Goal: Task Accomplishment & Management: Use online tool/utility

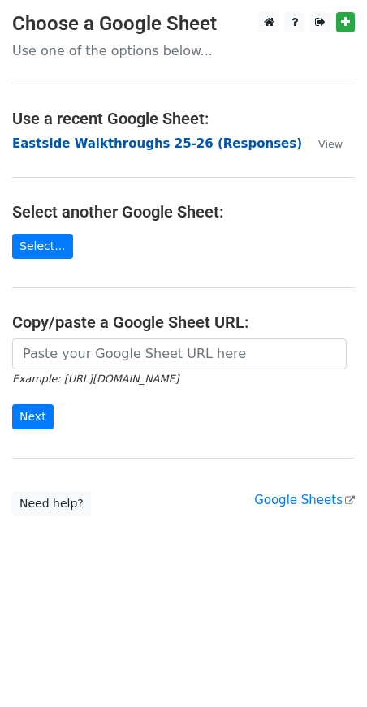
click at [153, 139] on strong "Eastside Walkthroughs 25-26 (Responses)" at bounding box center [157, 143] width 290 height 15
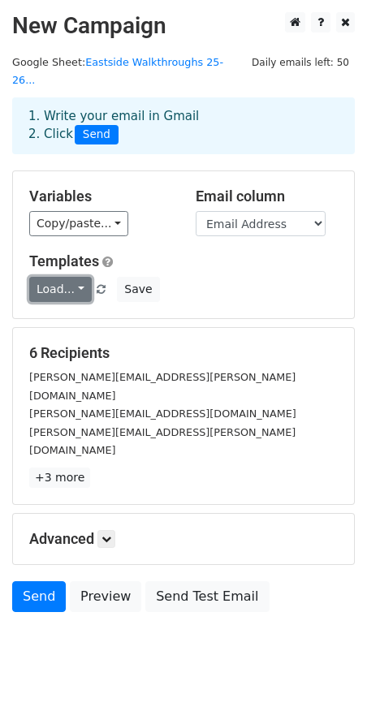
click at [55, 277] on link "Load..." at bounding box center [60, 289] width 63 height 25
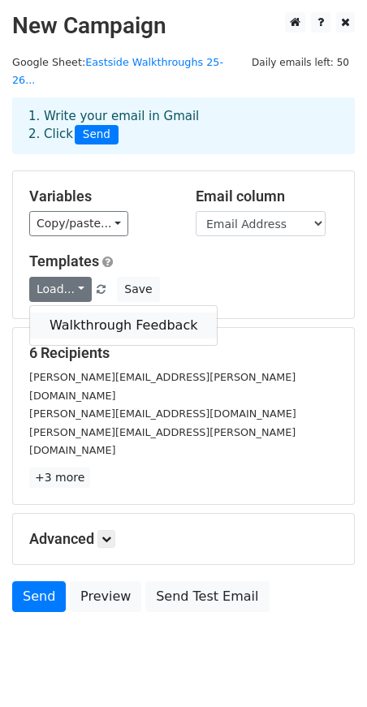
click at [74, 313] on link "Walkthrough Feedback" at bounding box center [123, 326] width 187 height 26
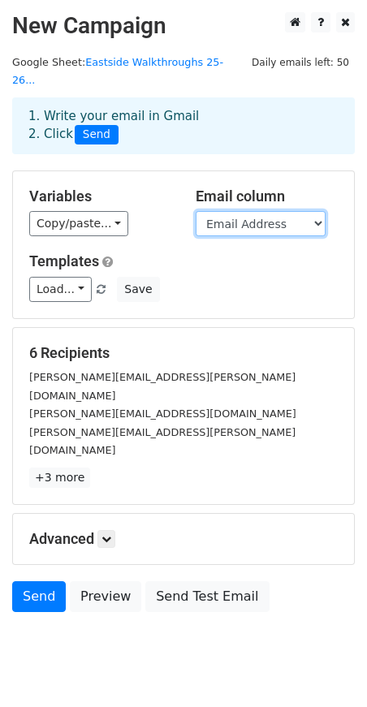
click at [235, 211] on select "Timestamp Email Address Email Grade Part of the Day Subject 2.1 Achieving Expec…" at bounding box center [261, 223] width 130 height 25
select select "Email"
click at [196, 211] on select "Timestamp Email Address Email Grade Part of the Day Subject 2.1 Achieving Expec…" at bounding box center [261, 223] width 130 height 25
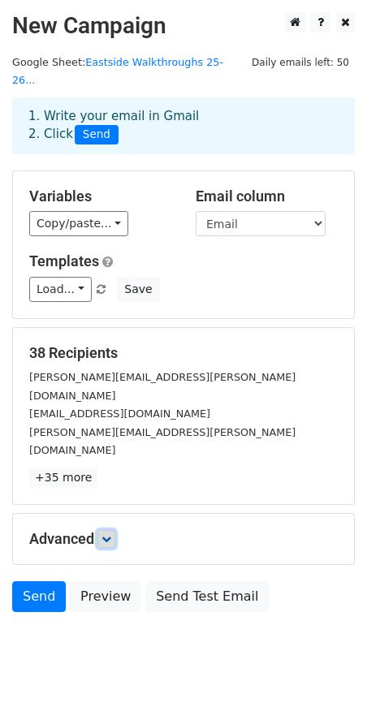
click at [105, 534] on icon at bounding box center [106, 539] width 10 height 10
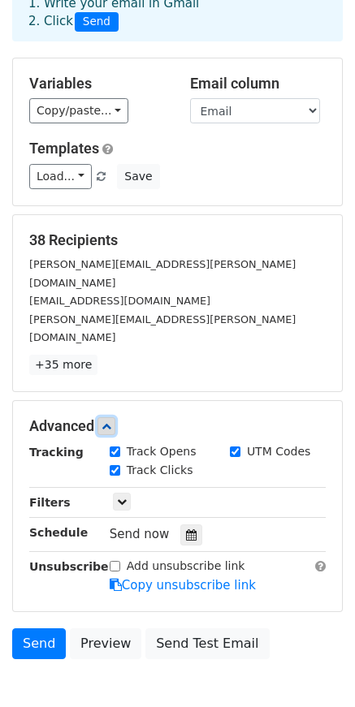
scroll to position [144, 0]
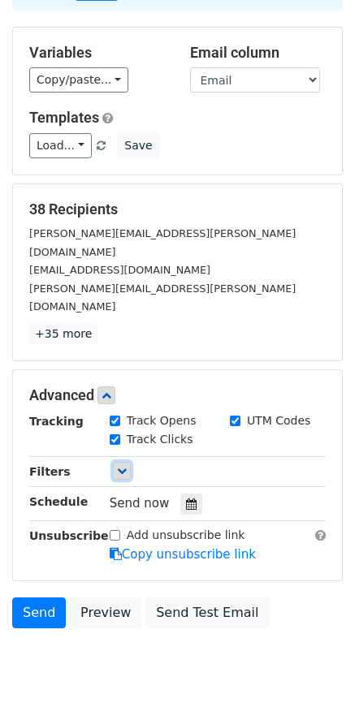
click at [117, 466] on icon at bounding box center [122, 471] width 10 height 10
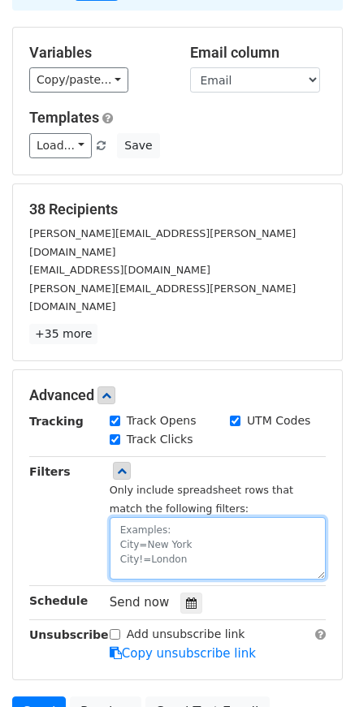
click at [147, 517] on textarea at bounding box center [218, 548] width 216 height 63
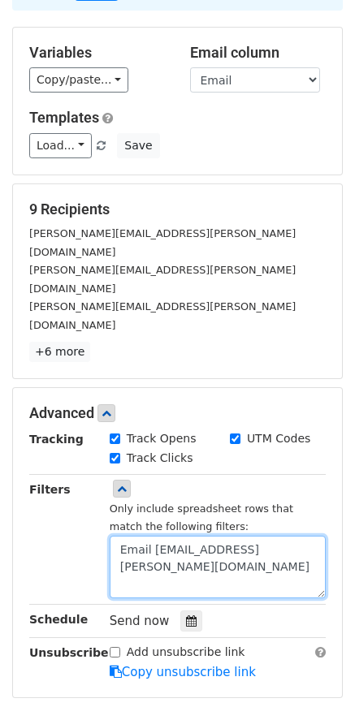
scroll to position [11, 0]
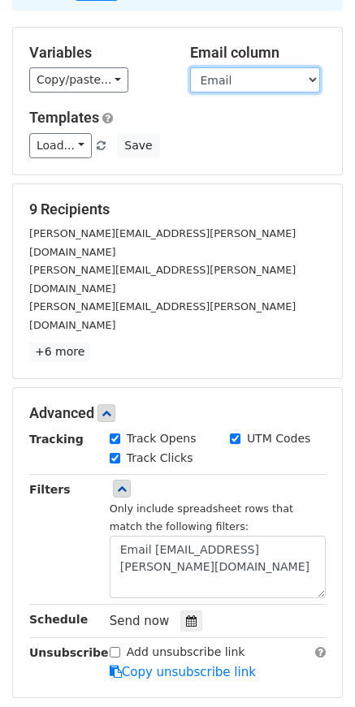
click at [222, 67] on select "Timestamp Email Address Email Grade Part of the Day Subject 2.1 Achieving Expec…" at bounding box center [255, 79] width 130 height 25
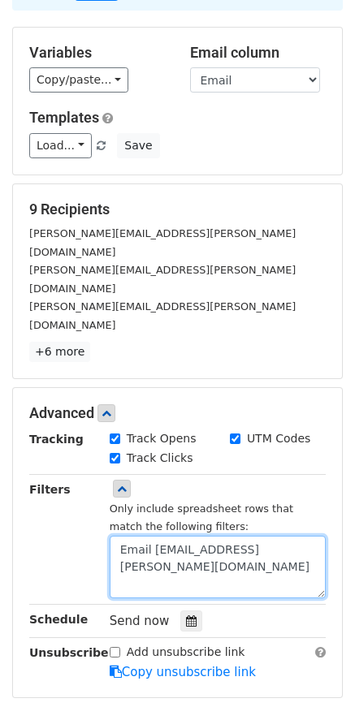
click at [140, 536] on textarea "Email [EMAIL_ADDRESS][PERSON_NAME][DOMAIN_NAME]" at bounding box center [218, 567] width 216 height 63
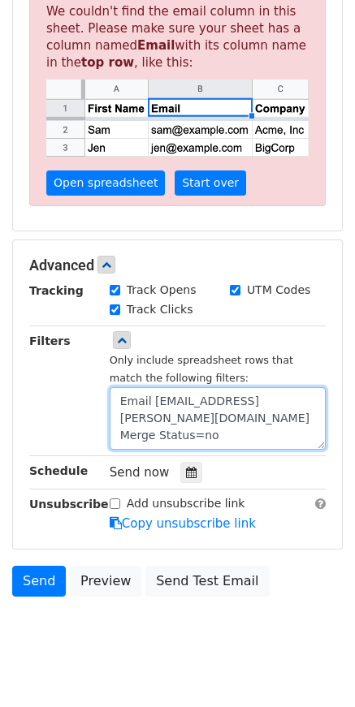
scroll to position [382, 0]
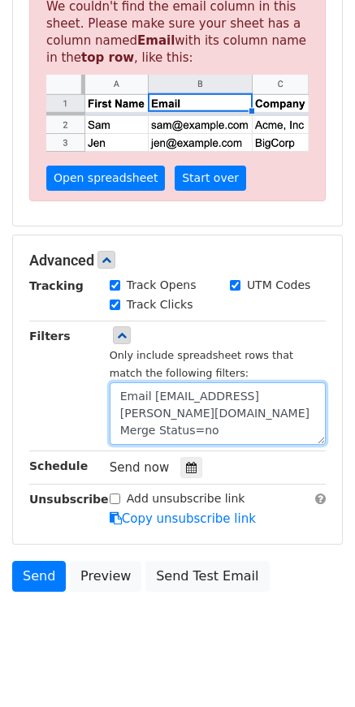
click at [198, 416] on textarea "Email [EMAIL_ADDRESS][PERSON_NAME][DOMAIN_NAME] Merge Status=no" at bounding box center [218, 413] width 216 height 63
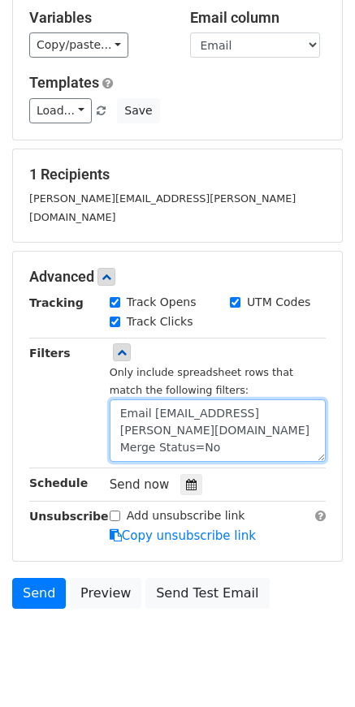
click at [226, 410] on textarea "Email [EMAIL_ADDRESS][PERSON_NAME][DOMAIN_NAME] Merge Status=No" at bounding box center [218, 430] width 216 height 63
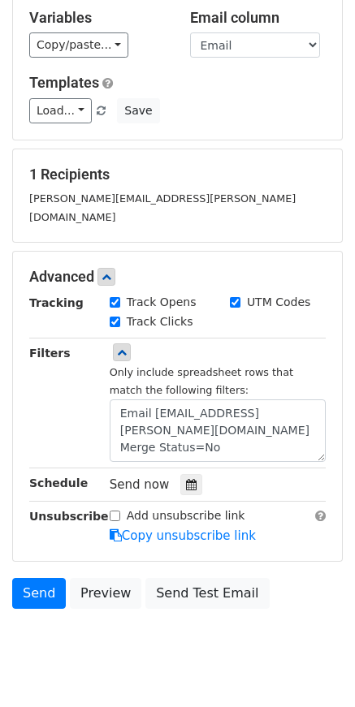
click at [244, 166] on h5 "1 Recipients" at bounding box center [177, 175] width 296 height 18
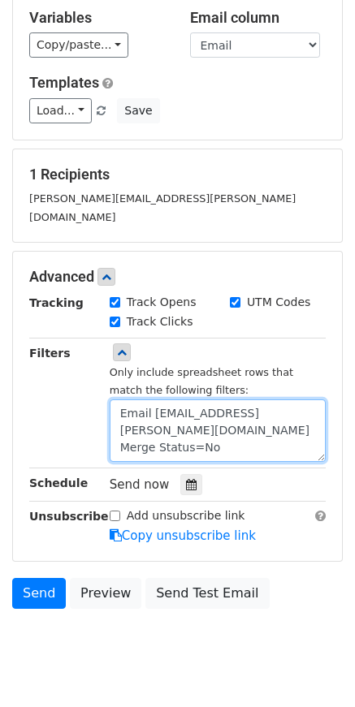
click at [217, 404] on textarea "Email [EMAIL_ADDRESS][PERSON_NAME][DOMAIN_NAME] Merge Status=No" at bounding box center [218, 430] width 216 height 63
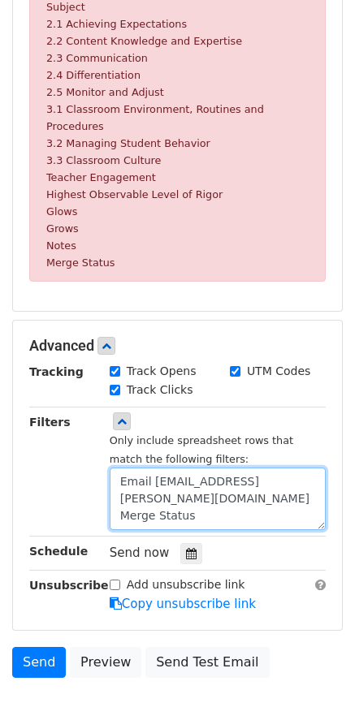
scroll to position [706, 0]
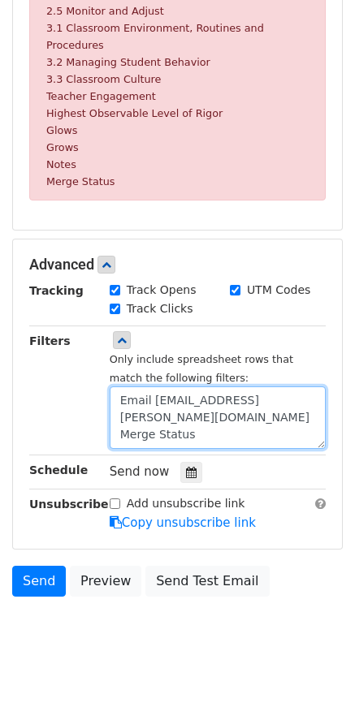
drag, startPoint x: 193, startPoint y: 411, endPoint x: 122, endPoint y: 412, distance: 71.4
click at [122, 412] on textarea "Email [EMAIL_ADDRESS][PERSON_NAME][DOMAIN_NAME] Merge Status" at bounding box center [218, 417] width 216 height 63
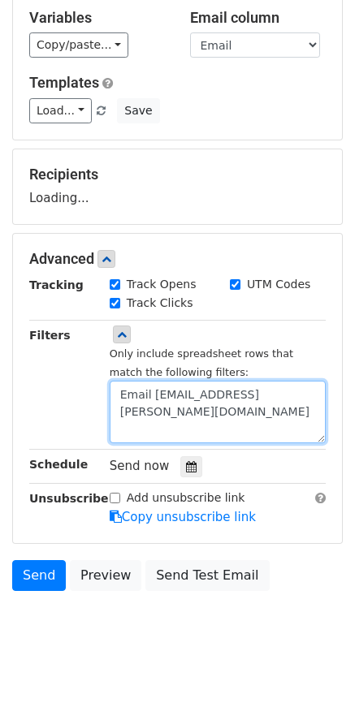
scroll to position [244, 0]
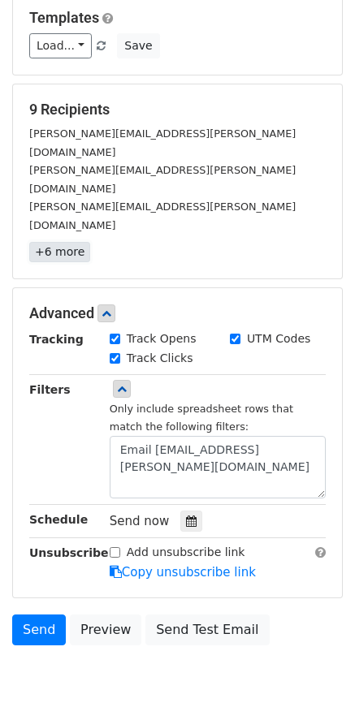
click at [54, 242] on link "+6 more" at bounding box center [59, 252] width 61 height 20
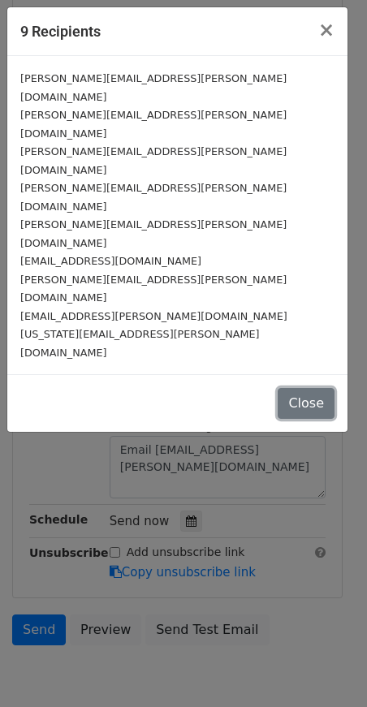
click at [304, 388] on button "Close" at bounding box center [306, 403] width 57 height 31
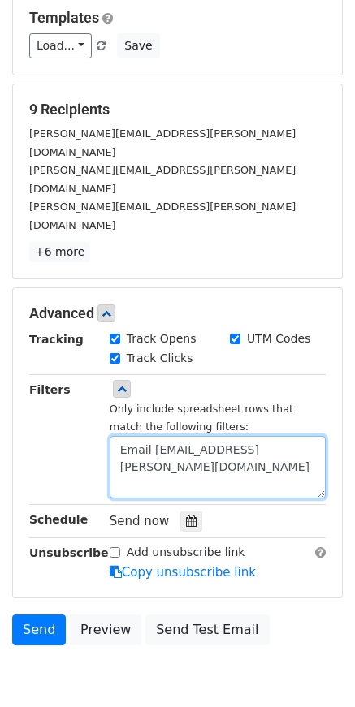
click at [173, 436] on textarea "Email [EMAIL_ADDRESS][PERSON_NAME][DOMAIN_NAME]" at bounding box center [218, 467] width 216 height 63
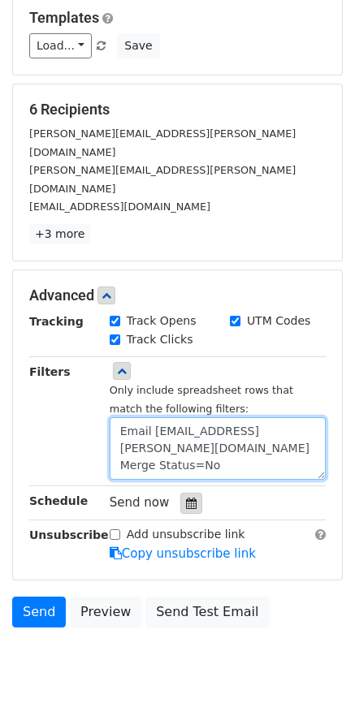
type textarea "Email [EMAIL_ADDRESS][PERSON_NAME][DOMAIN_NAME] Merge Status=No"
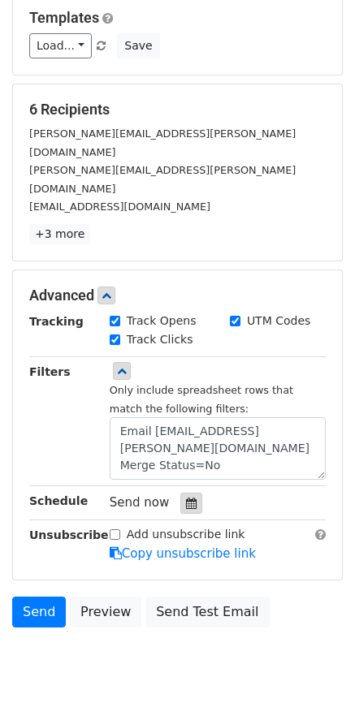
click at [186, 498] on icon at bounding box center [191, 503] width 11 height 11
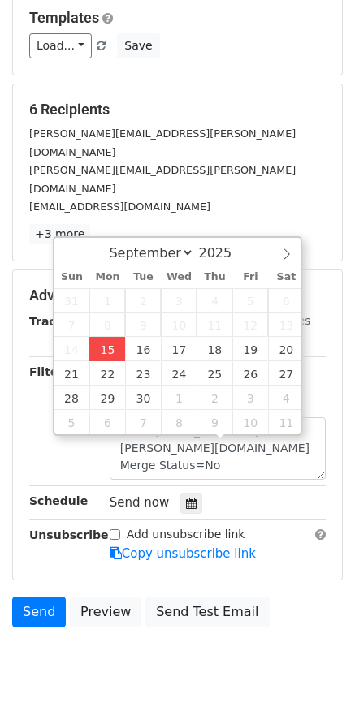
type input "[DATE] 15:53"
type input "03"
type input "53"
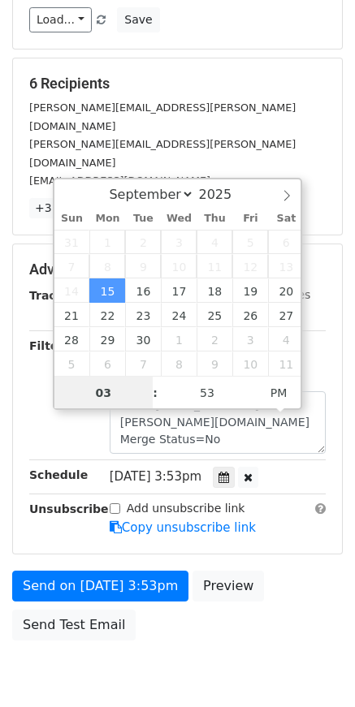
scroll to position [282, 0]
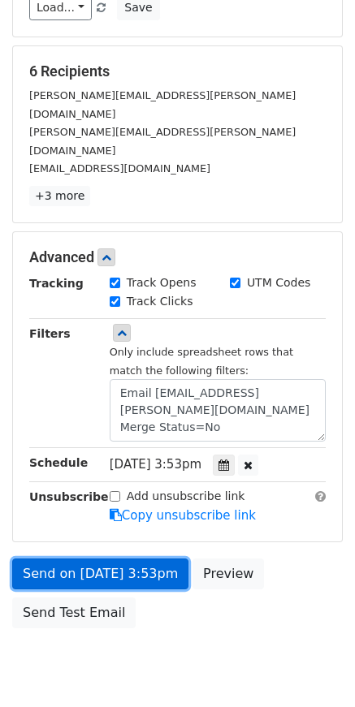
click at [106, 559] on link "Send on [DATE] 3:53pm" at bounding box center [100, 574] width 176 height 31
